Goal: Navigation & Orientation: Find specific page/section

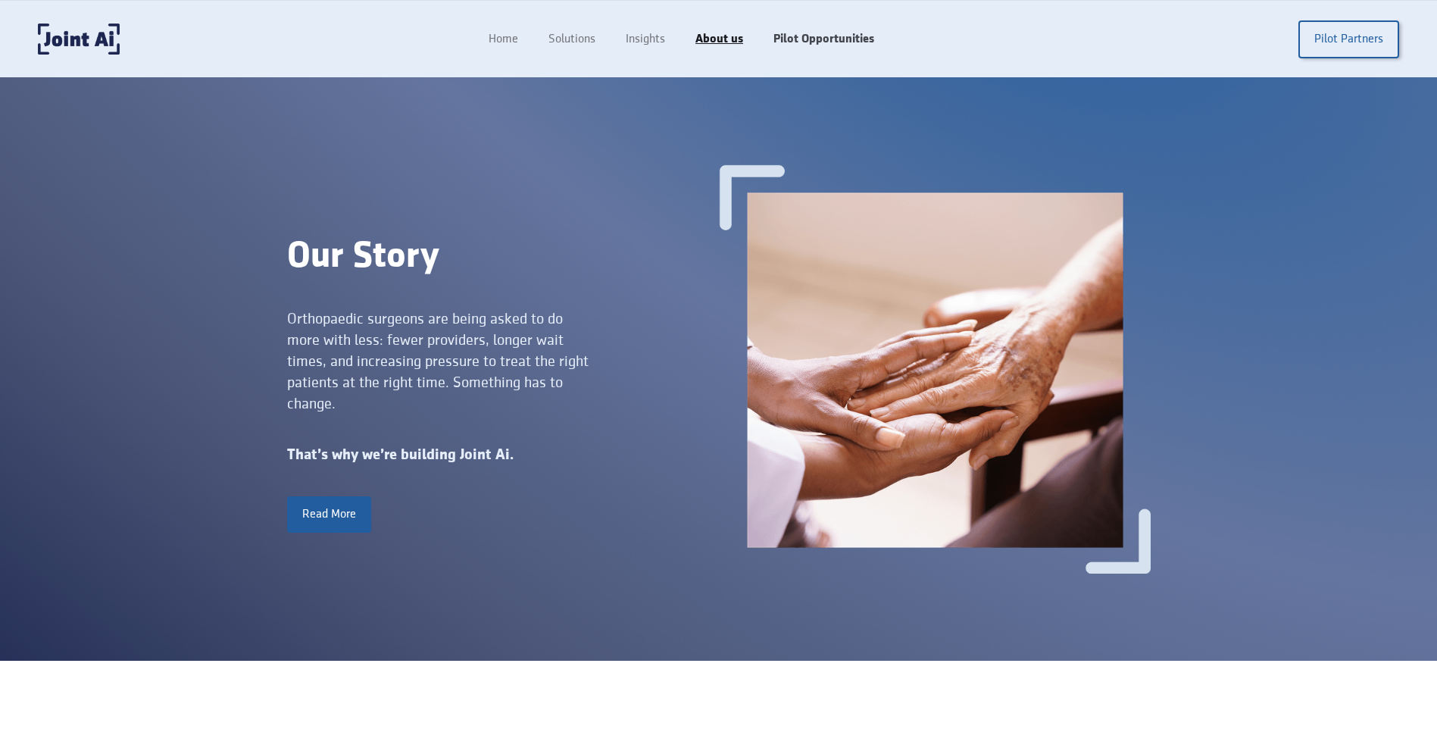
click at [845, 35] on link "Pilot Opportunities" at bounding box center [824, 39] width 131 height 29
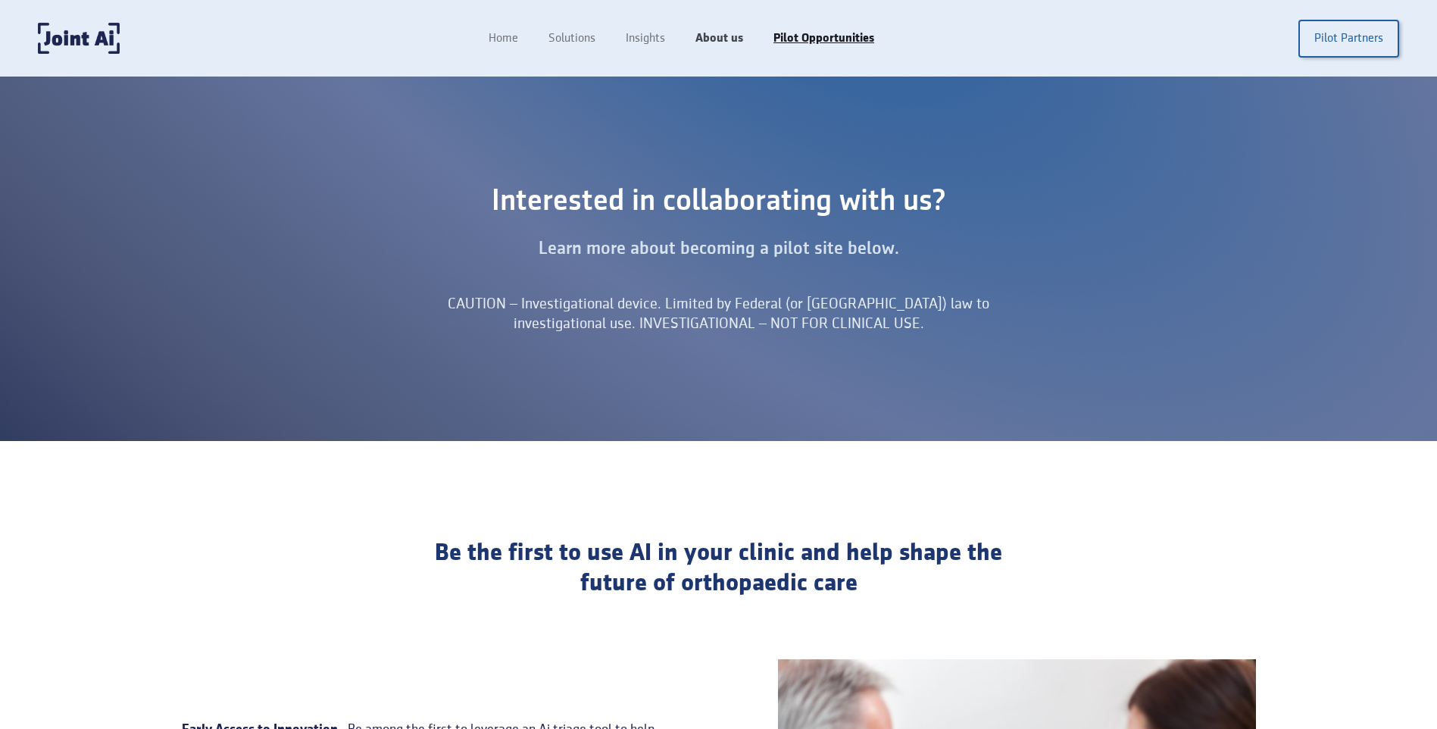
click at [721, 33] on link "About us" at bounding box center [719, 38] width 78 height 29
